Goal: Transaction & Acquisition: Purchase product/service

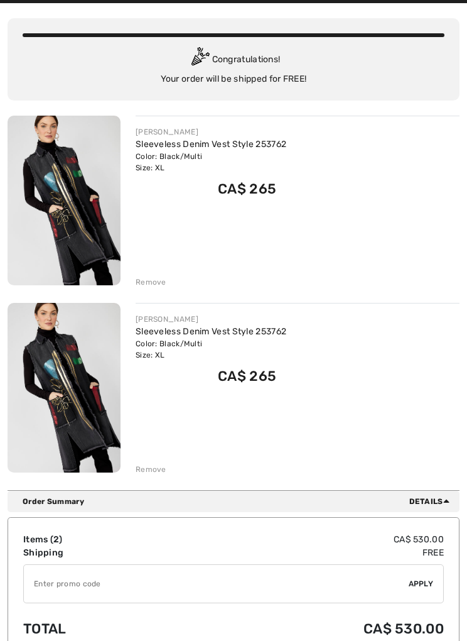
scroll to position [77, 0]
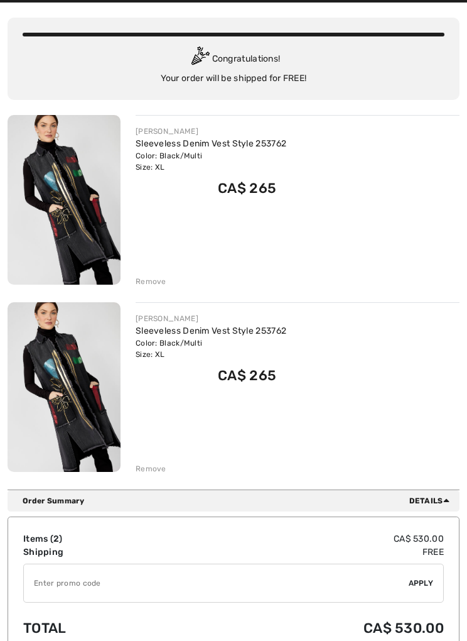
click at [153, 472] on div "Remove" at bounding box center [151, 469] width 31 height 11
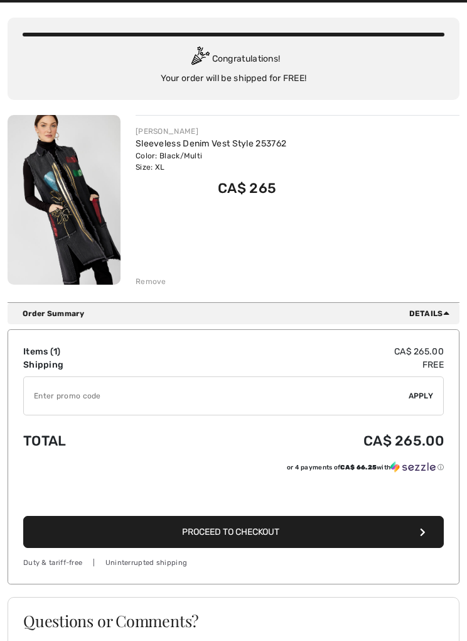
scroll to position [0, 0]
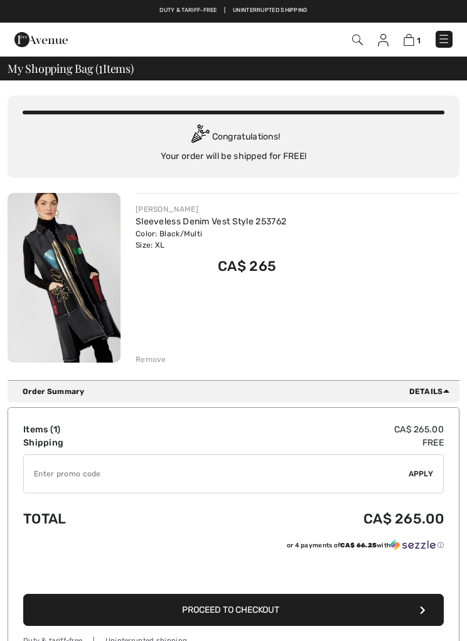
click at [440, 45] on img at bounding box center [444, 39] width 13 height 13
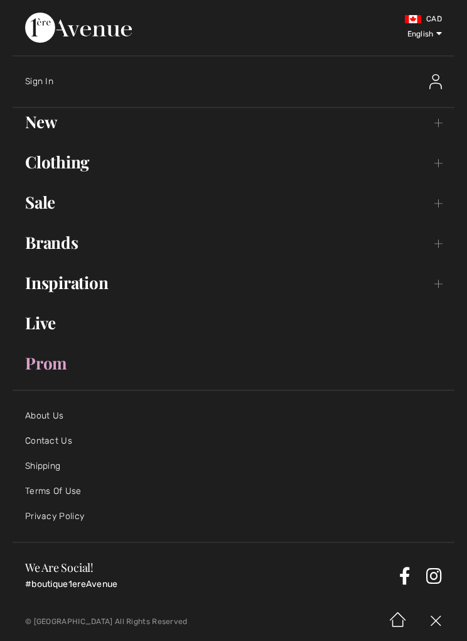
click at [76, 247] on link "Brands Open submenu" at bounding box center [234, 243] width 442 height 28
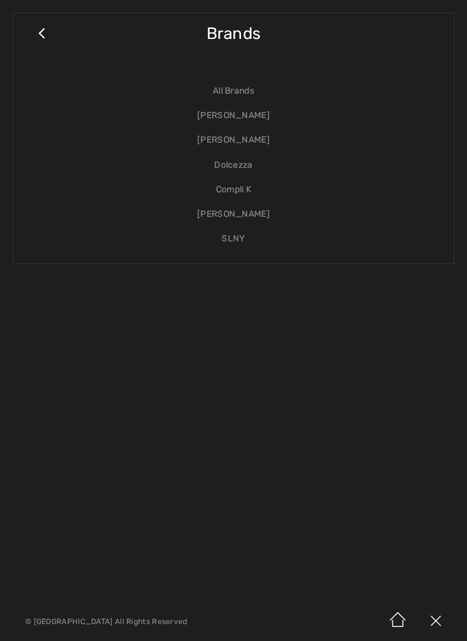
click at [247, 109] on link "[PERSON_NAME]" at bounding box center [234, 115] width 416 height 24
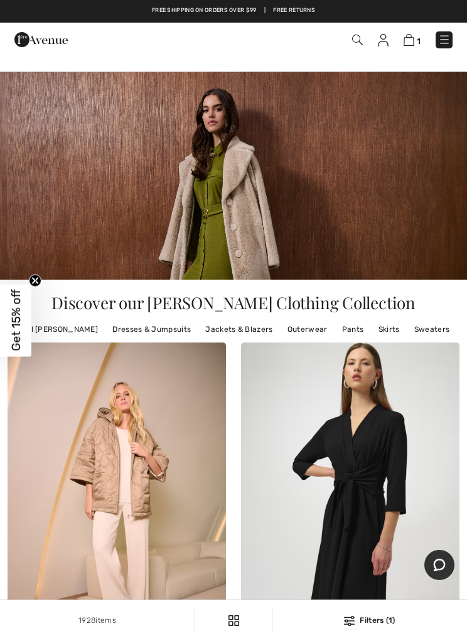
click at [443, 43] on img at bounding box center [444, 39] width 13 height 13
click at [438, 36] on img at bounding box center [444, 39] width 13 height 13
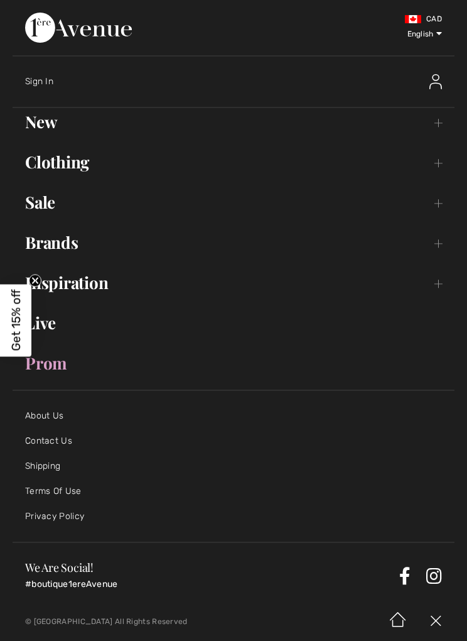
click at [82, 247] on link "Brands Open submenu" at bounding box center [234, 243] width 442 height 28
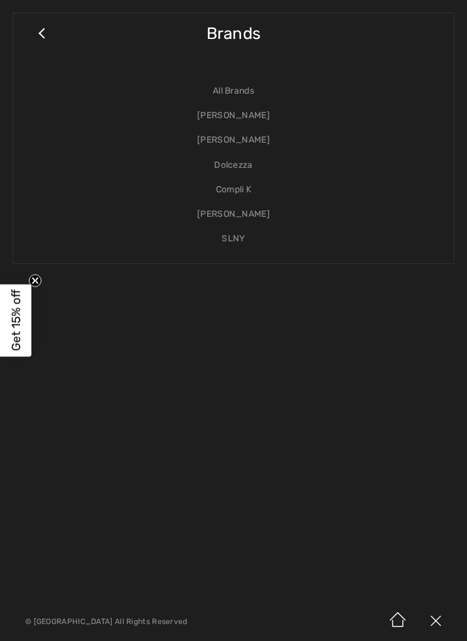
click at [247, 117] on link "[PERSON_NAME]" at bounding box center [234, 115] width 416 height 24
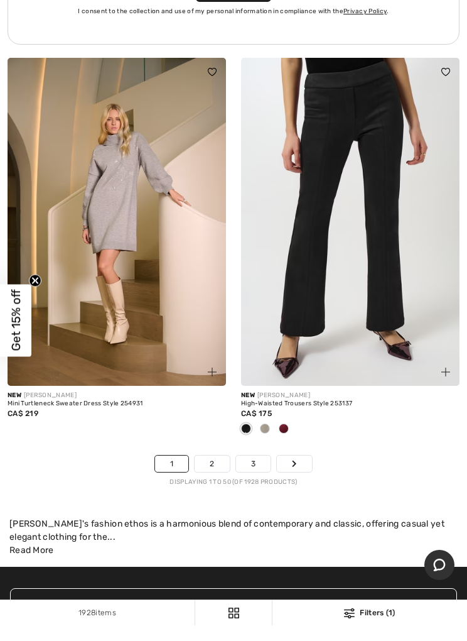
scroll to position [10248, 0]
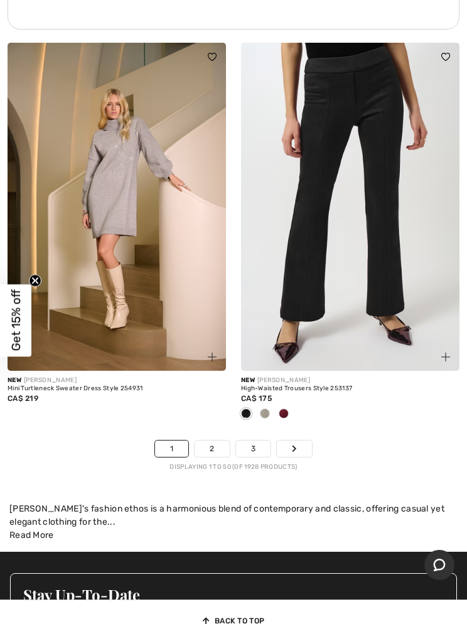
click at [302, 440] on link "Next" at bounding box center [294, 448] width 35 height 16
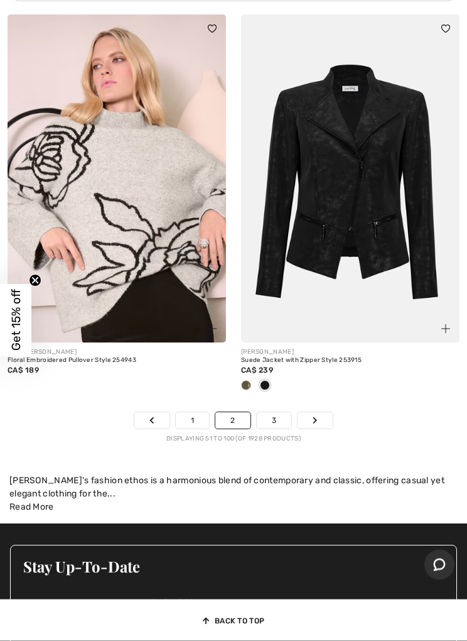
scroll to position [10152, 0]
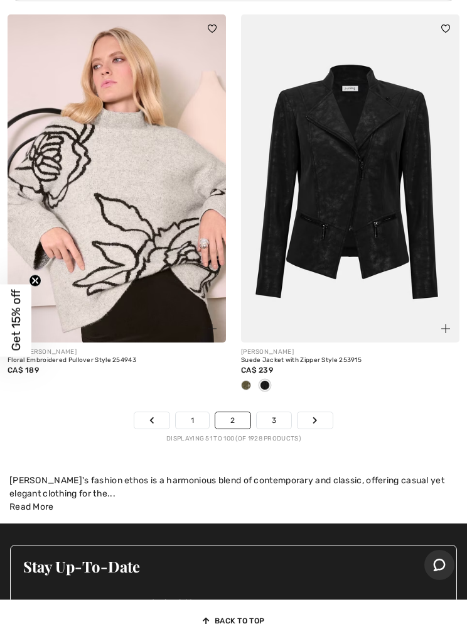
click at [330, 412] on link "Next" at bounding box center [315, 420] width 35 height 16
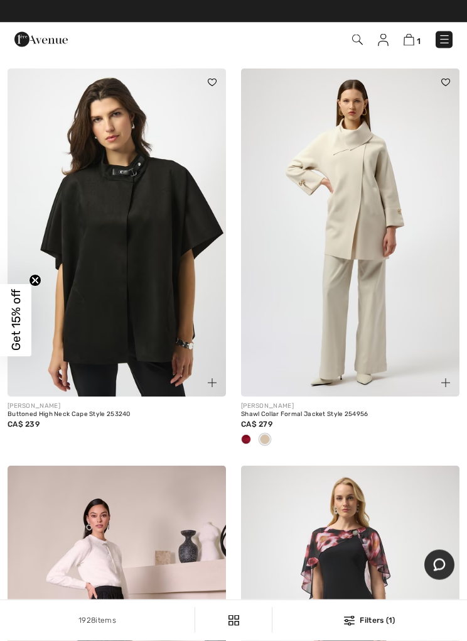
scroll to position [5145, 0]
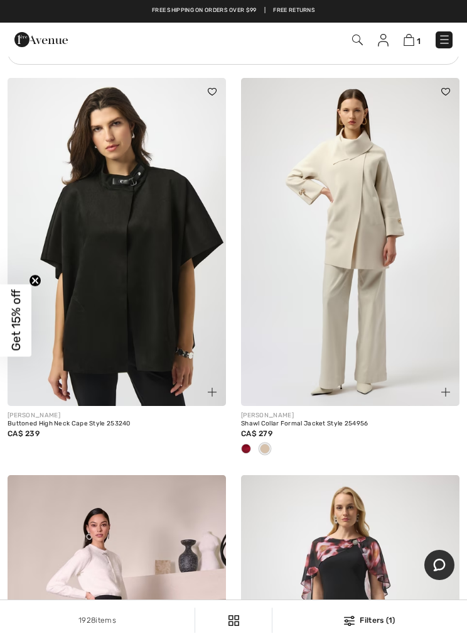
click at [381, 246] on img at bounding box center [350, 242] width 219 height 328
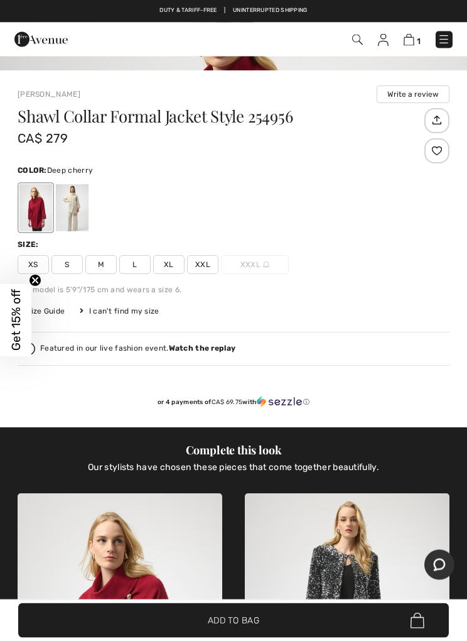
scroll to position [516, 0]
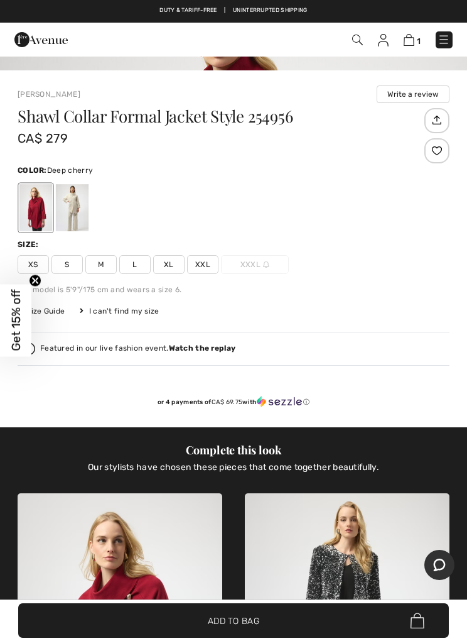
click at [209, 264] on span "XXL" at bounding box center [202, 264] width 31 height 19
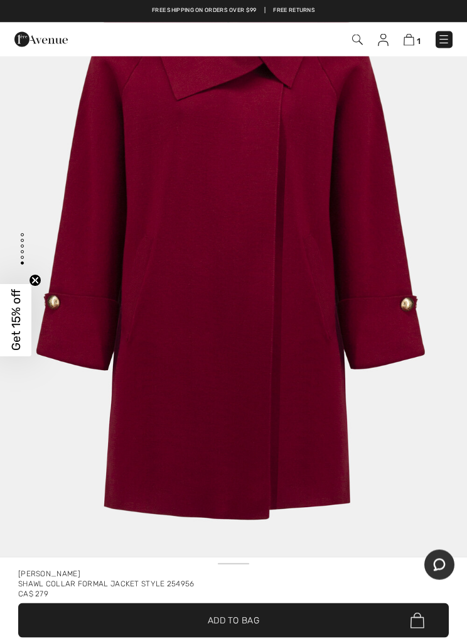
scroll to position [0, 0]
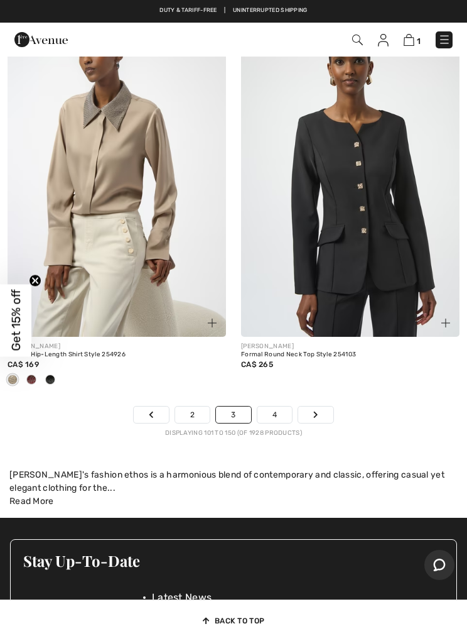
scroll to position [10158, 0]
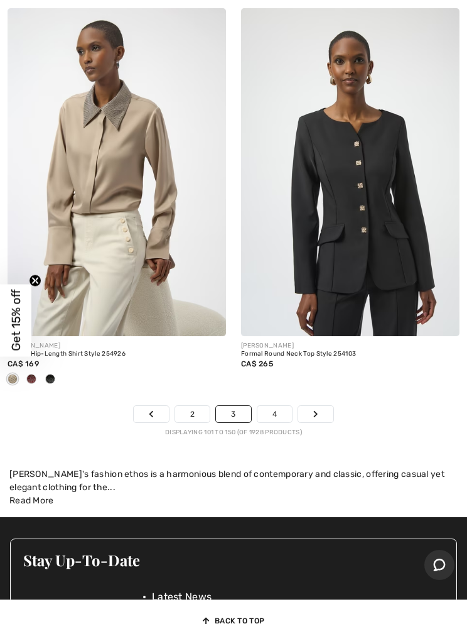
click at [325, 408] on link "Next" at bounding box center [315, 414] width 35 height 16
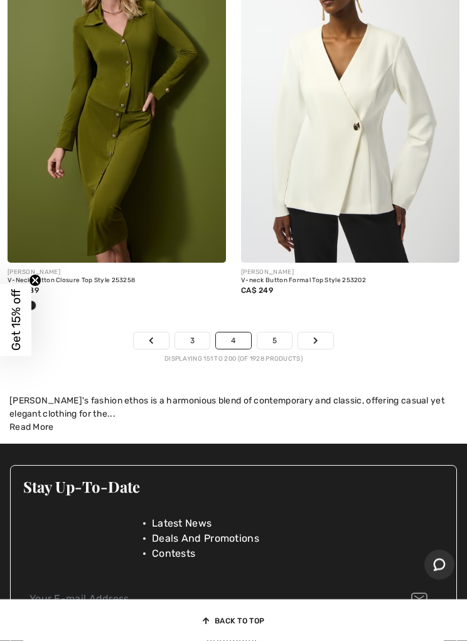
scroll to position [10232, 0]
click at [278, 339] on link "5" at bounding box center [275, 340] width 35 height 16
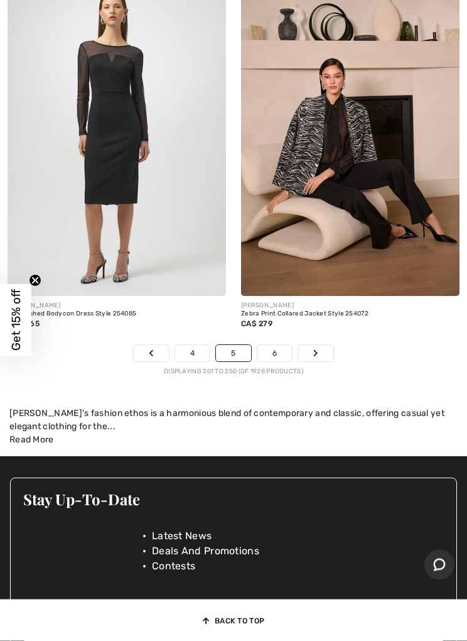
scroll to position [10198, 0]
click at [283, 345] on link "6" at bounding box center [275, 353] width 35 height 16
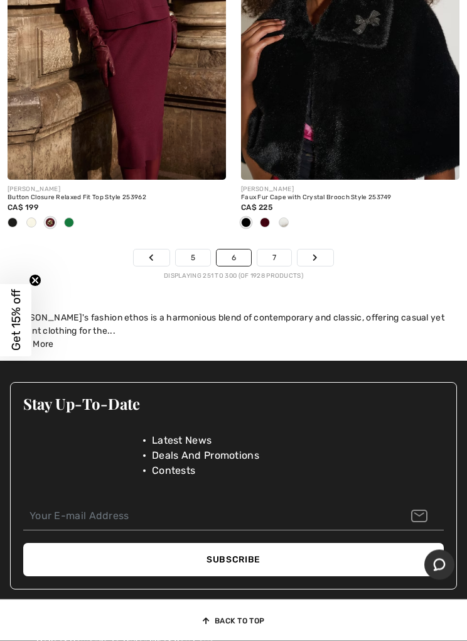
scroll to position [10445, 0]
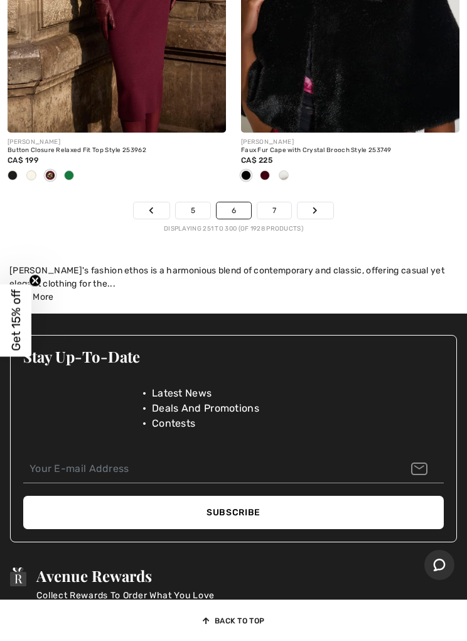
click at [266, 205] on link "7" at bounding box center [275, 210] width 34 height 16
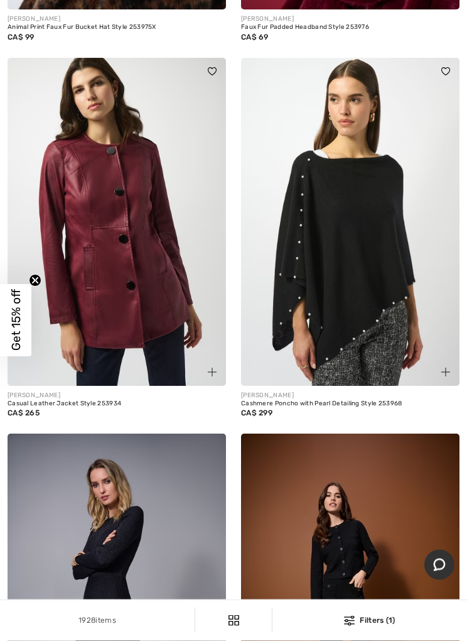
scroll to position [9153, 0]
click at [452, 274] on img at bounding box center [350, 222] width 219 height 328
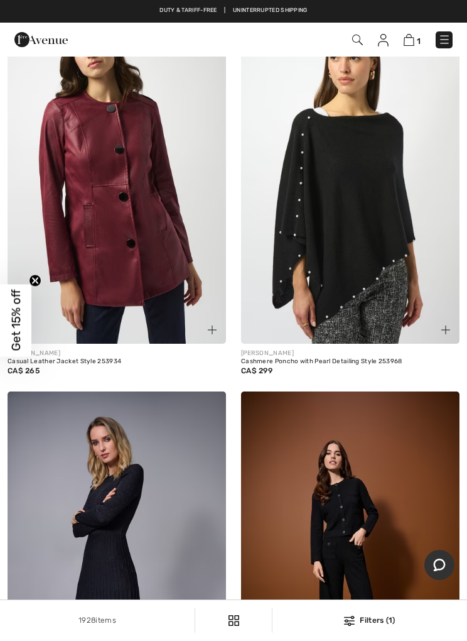
click at [92, 335] on img at bounding box center [117, 180] width 219 height 328
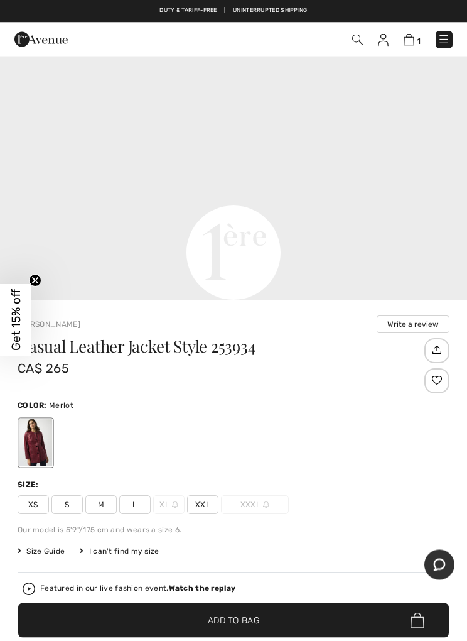
scroll to position [322, 0]
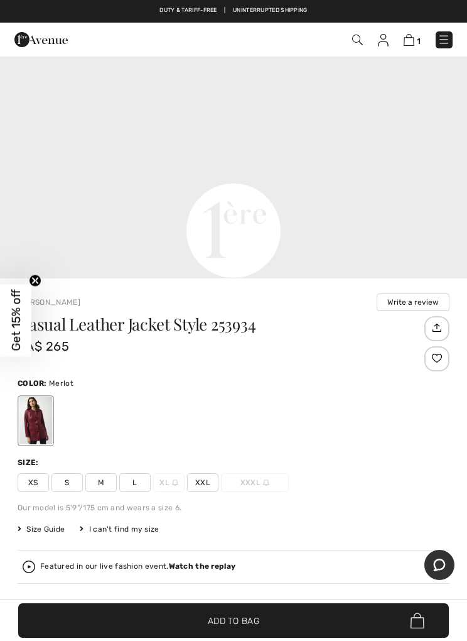
click at [205, 487] on span "XXL" at bounding box center [202, 482] width 31 height 19
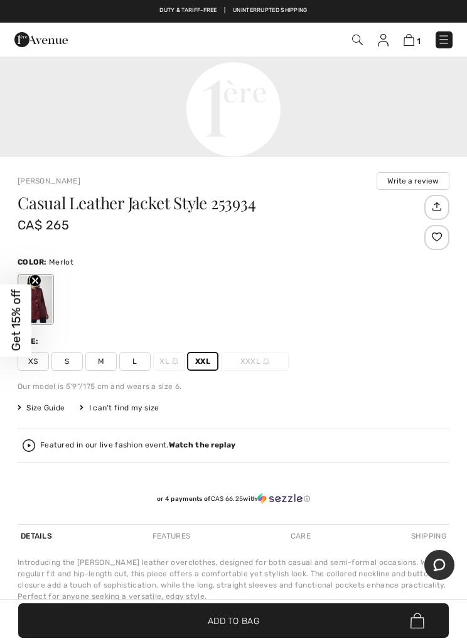
scroll to position [442, 0]
click at [225, 627] on span "Add to Bag" at bounding box center [234, 620] width 52 height 13
